Goal: Task Accomplishment & Management: Manage account settings

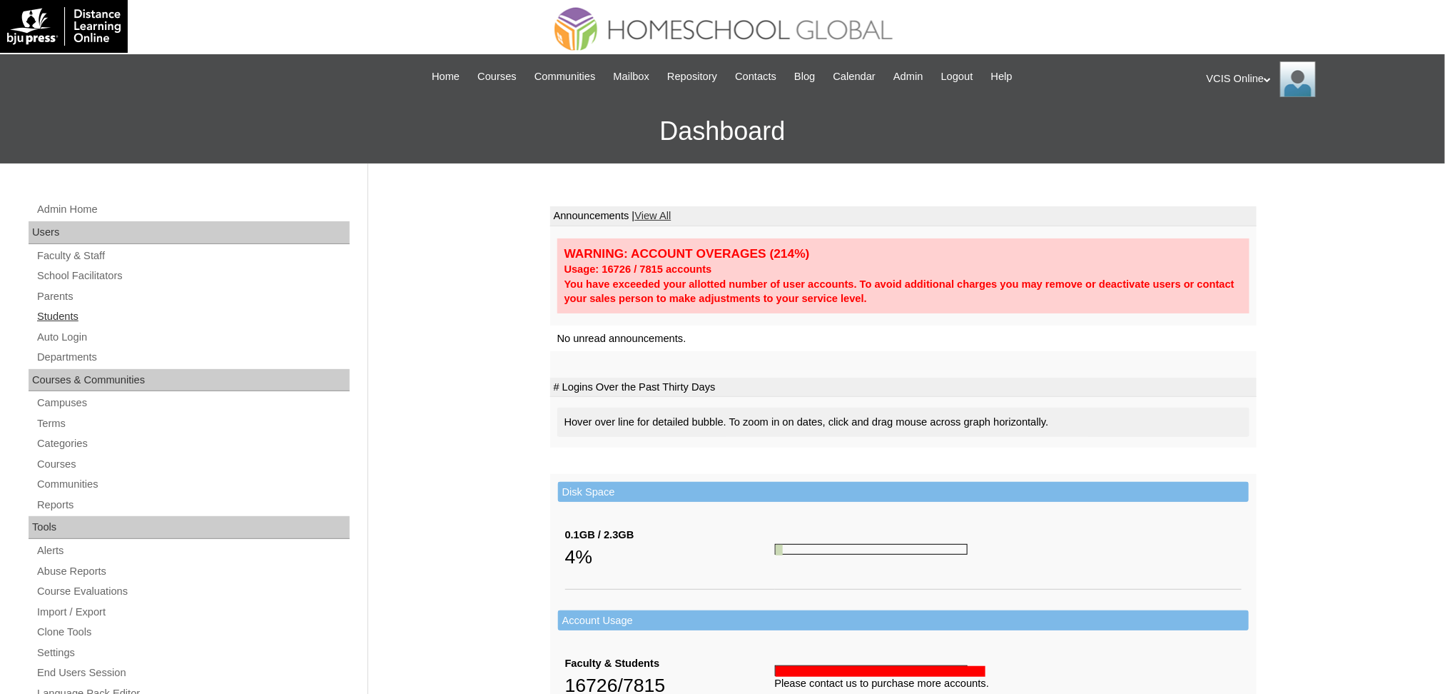
click at [72, 313] on link "Students" at bounding box center [193, 317] width 314 height 18
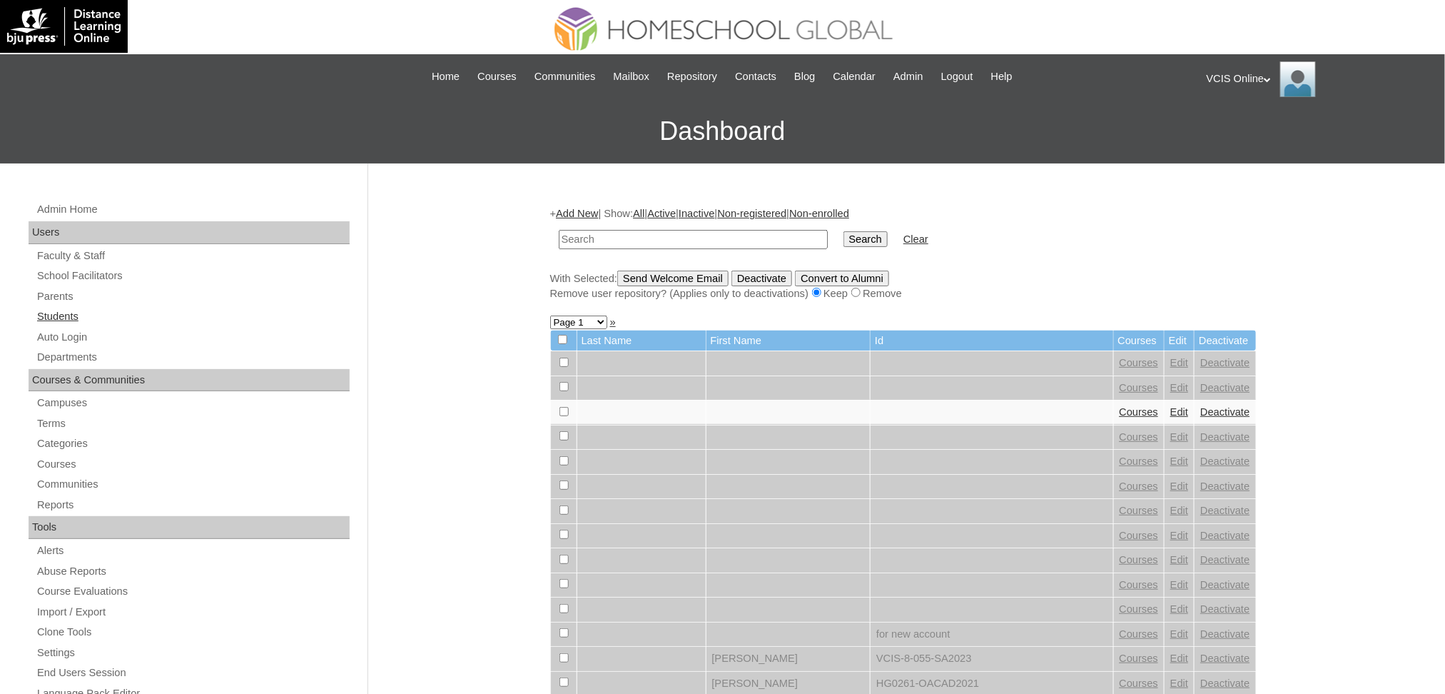
click at [46, 310] on link "Students" at bounding box center [193, 317] width 314 height 18
click at [668, 240] on input "text" at bounding box center [693, 239] width 269 height 19
type input "VCIS002-4A-SA2025"
click at [843, 231] on input "Search" at bounding box center [865, 239] width 44 height 16
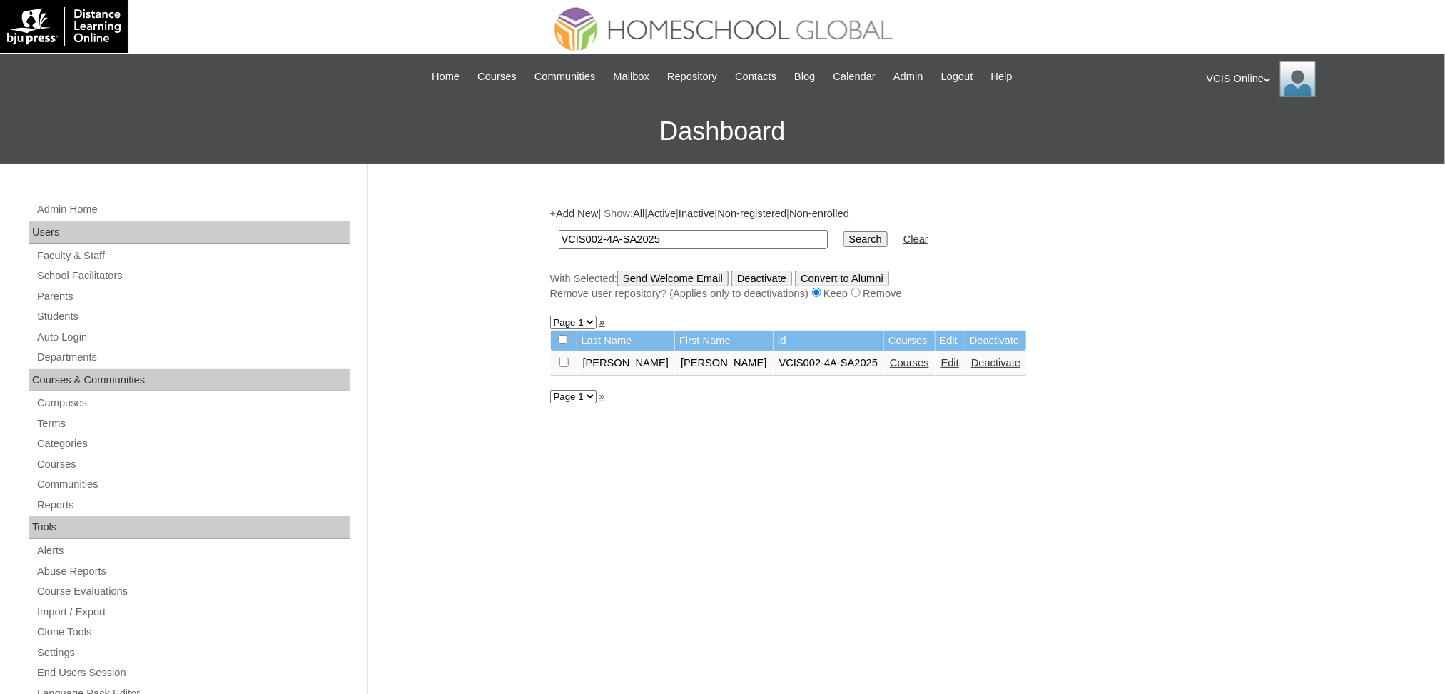
click at [890, 360] on link "Courses" at bounding box center [909, 362] width 39 height 11
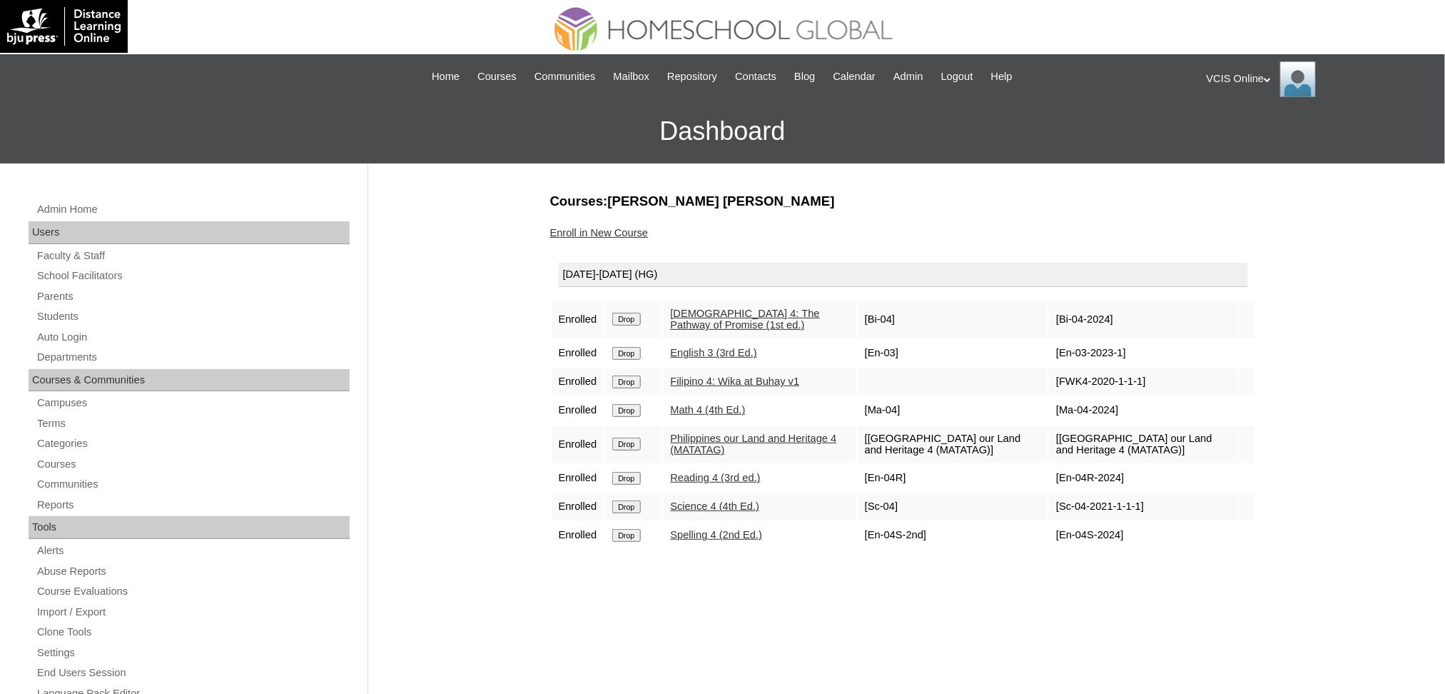
click at [638, 350] on input "Drop" at bounding box center [626, 353] width 28 height 13
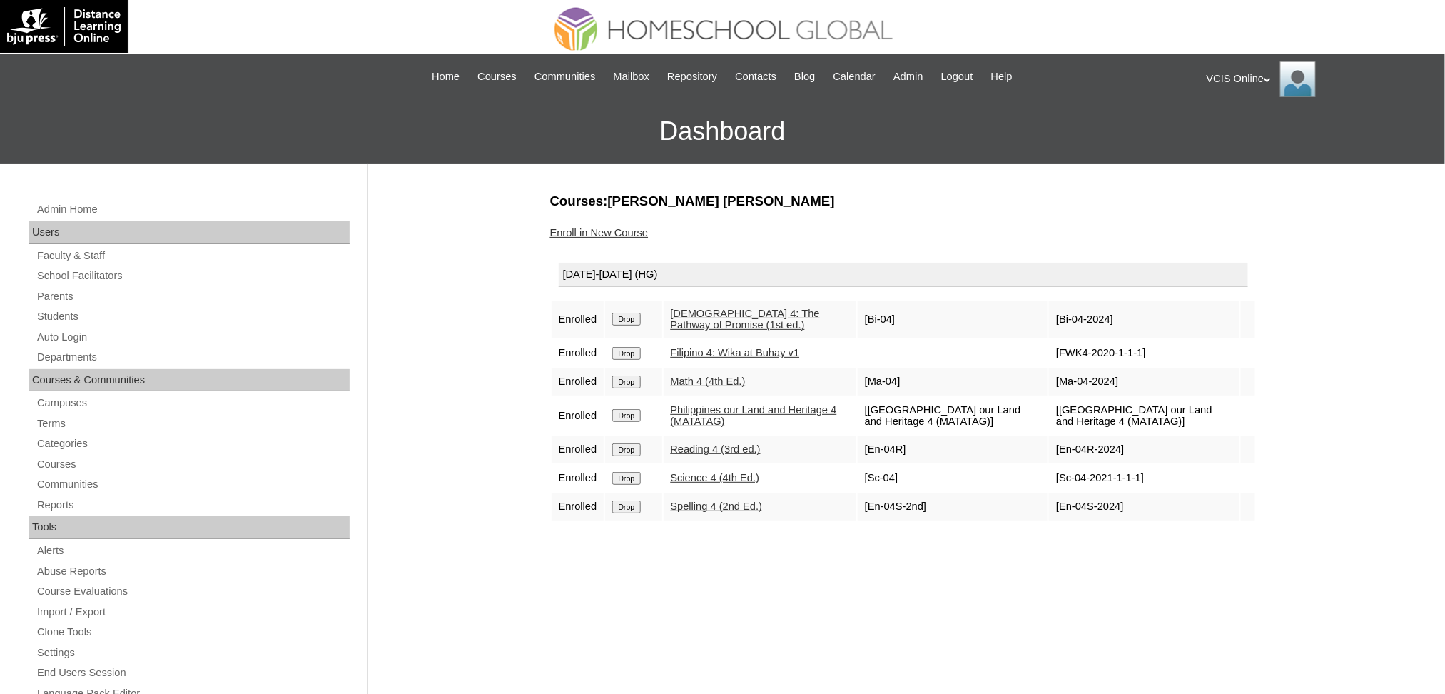
click at [633, 227] on link "Enroll in New Course" at bounding box center [599, 232] width 98 height 11
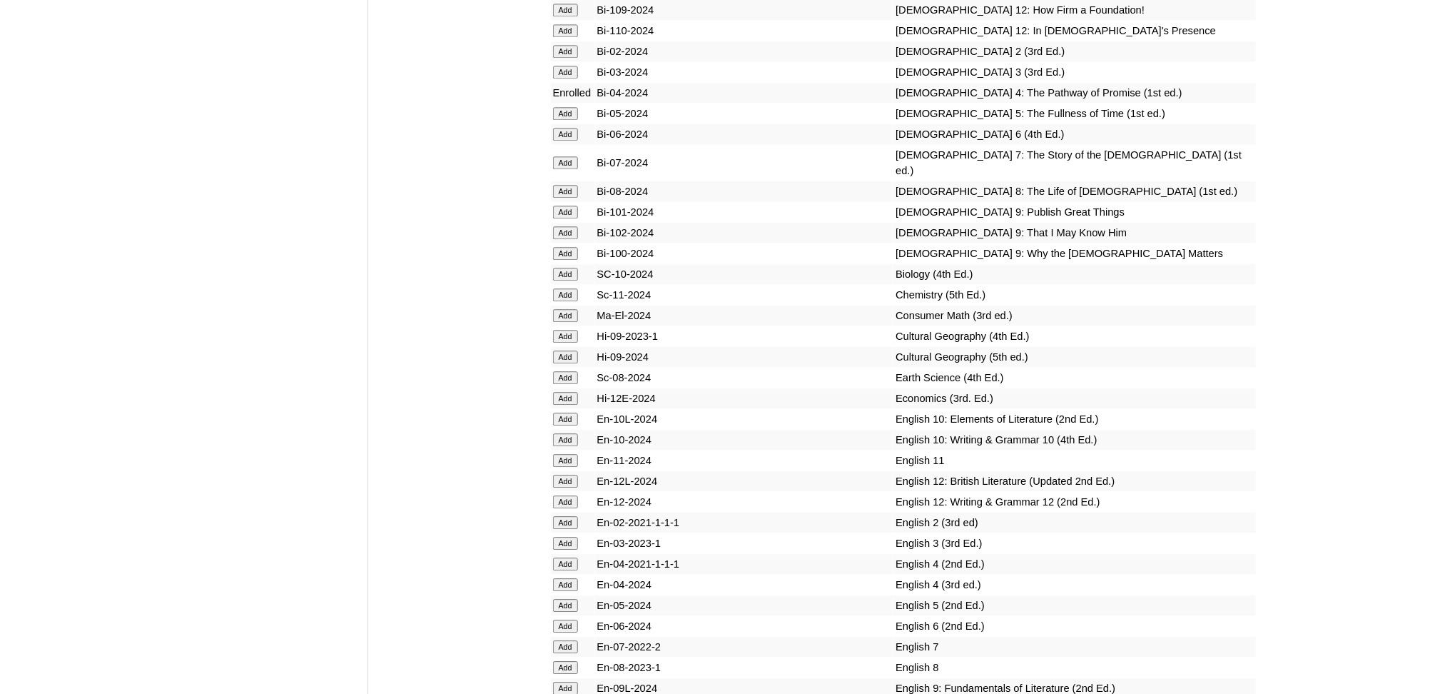
scroll to position [3976, 0]
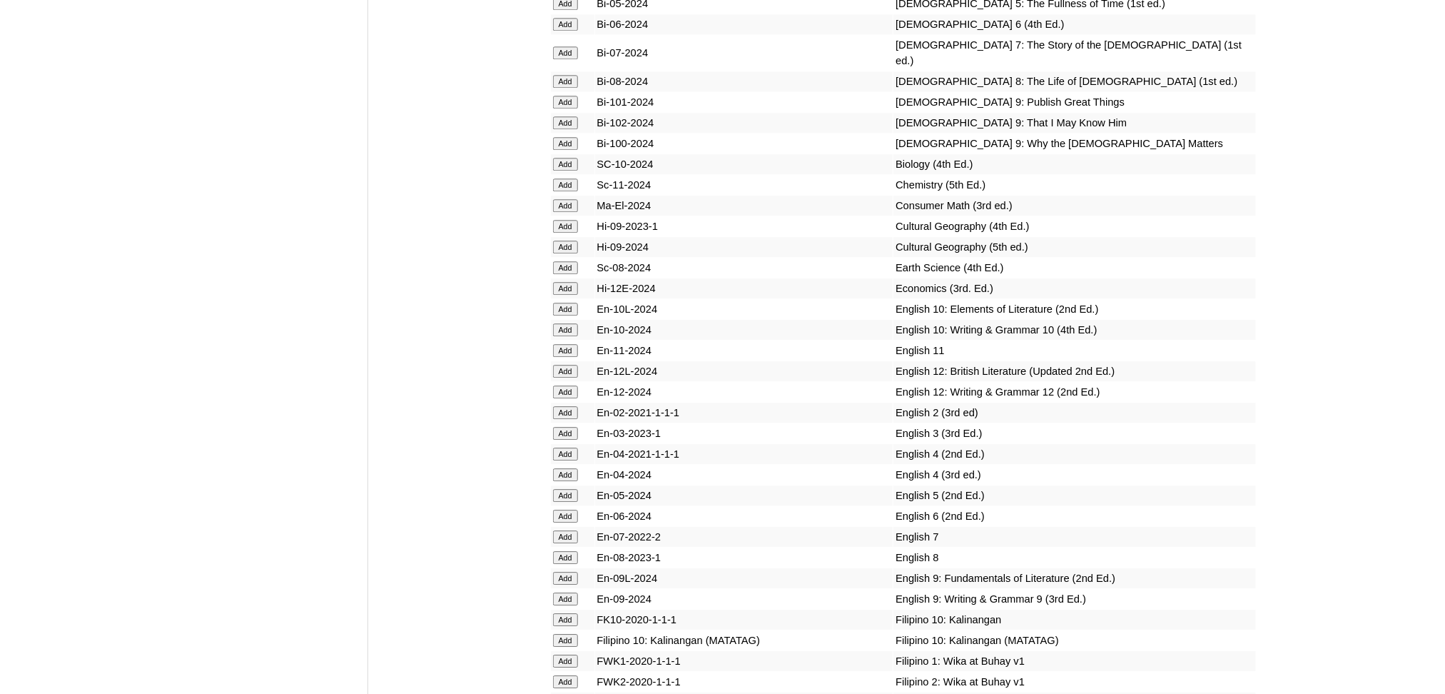
click at [564, 447] on input "Add" at bounding box center [565, 453] width 25 height 13
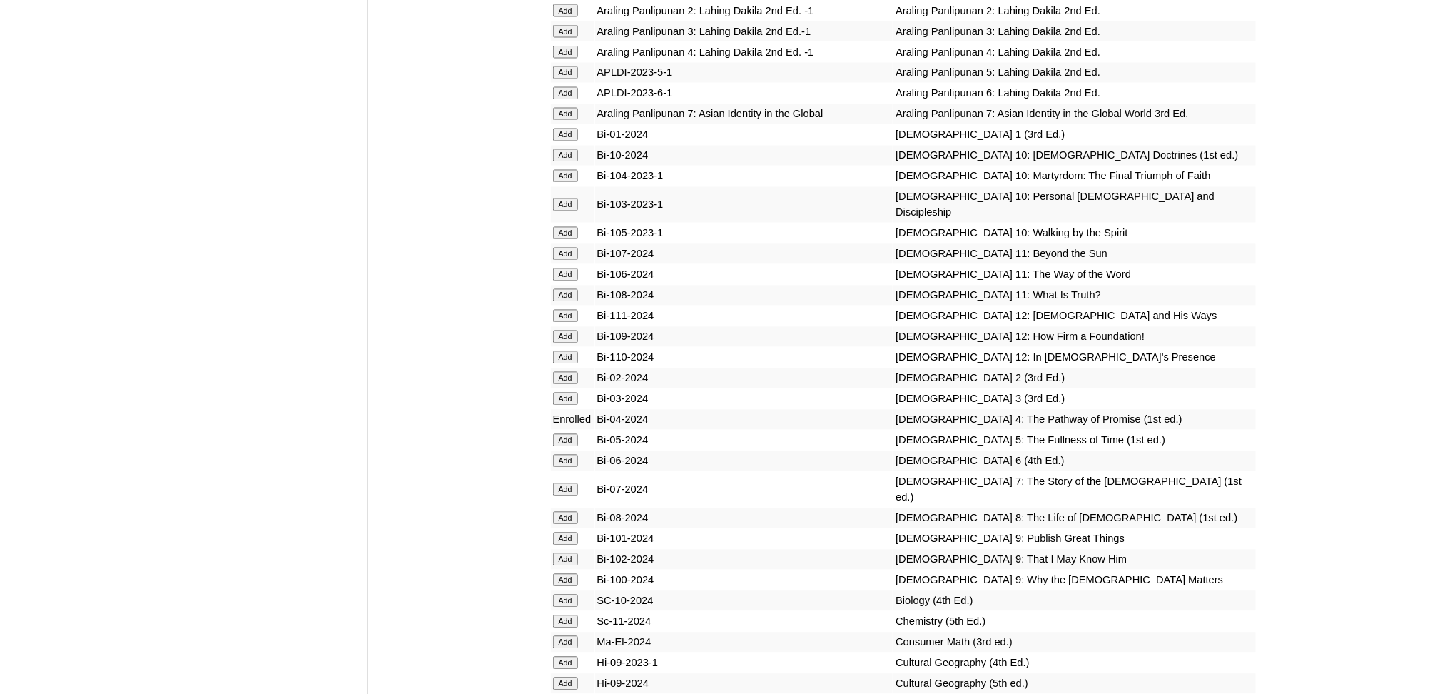
scroll to position [3813, 0]
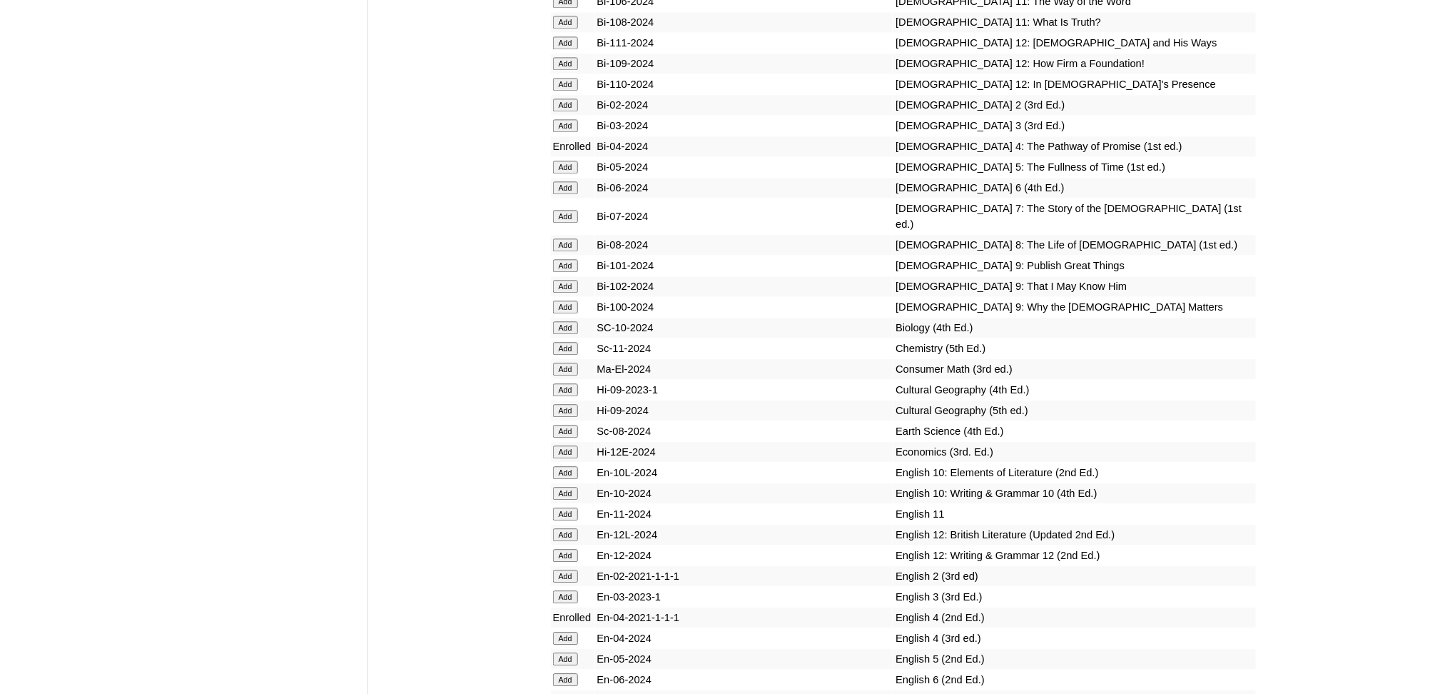
click at [567, 631] on input "Add" at bounding box center [565, 637] width 25 height 13
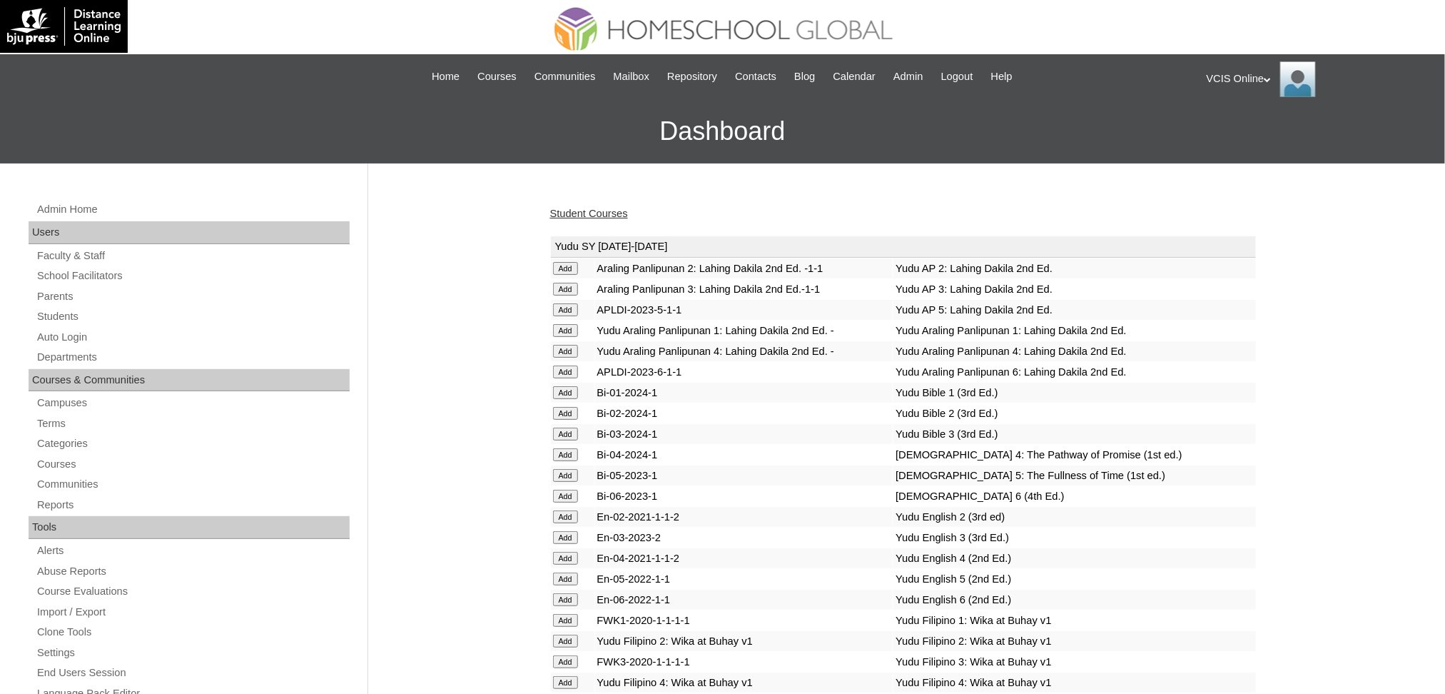
click at [619, 215] on link "Student Courses" at bounding box center [589, 213] width 78 height 11
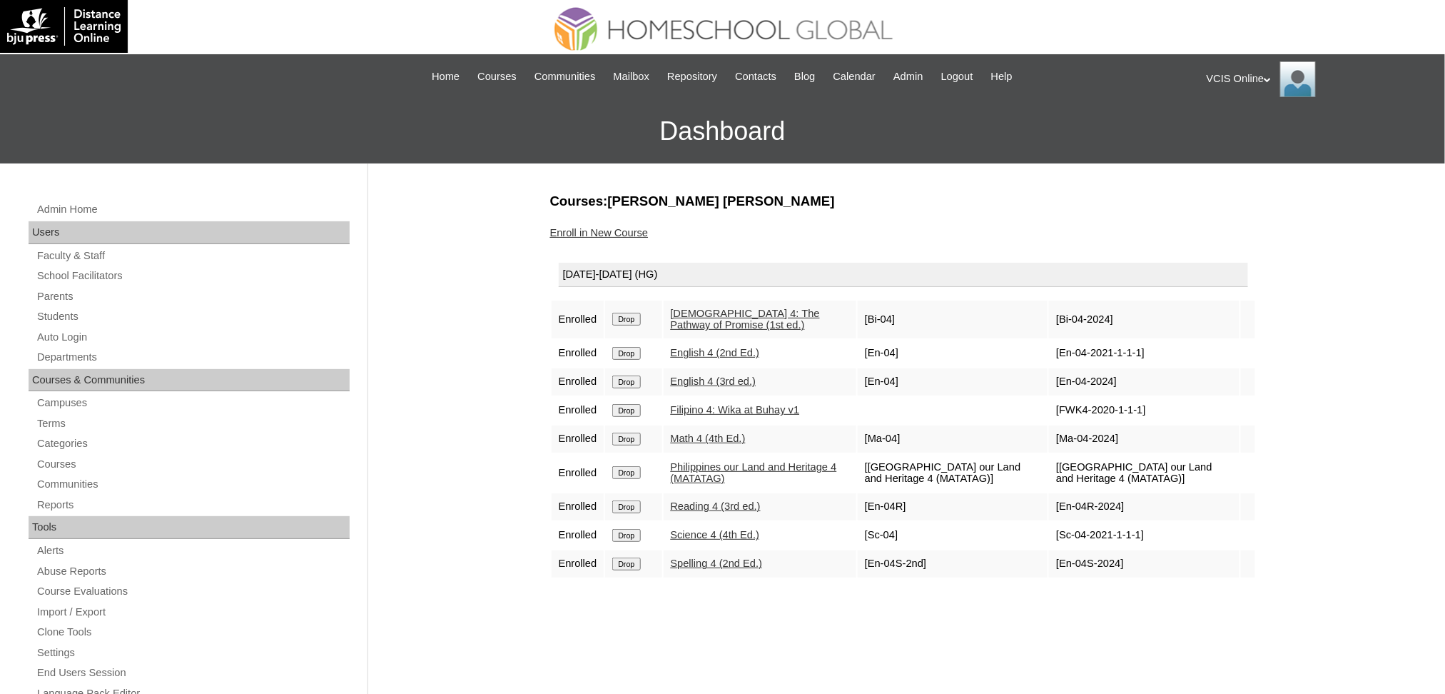
click at [631, 350] on input "Drop" at bounding box center [626, 353] width 28 height 13
